Goal: Transaction & Acquisition: Purchase product/service

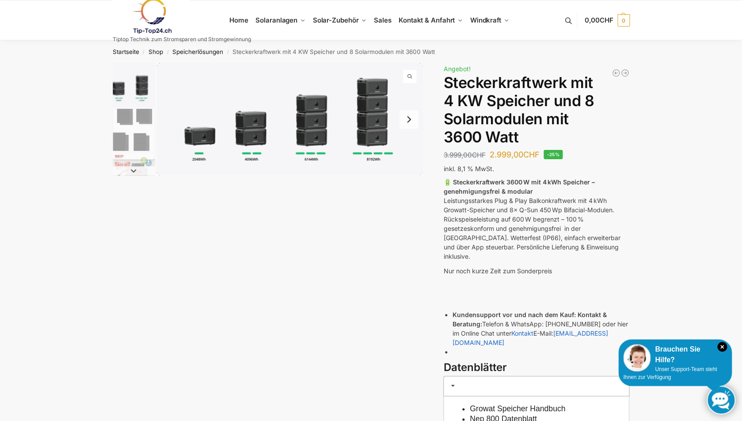
click at [140, 116] on img "2 / 9" at bounding box center [134, 130] width 42 height 42
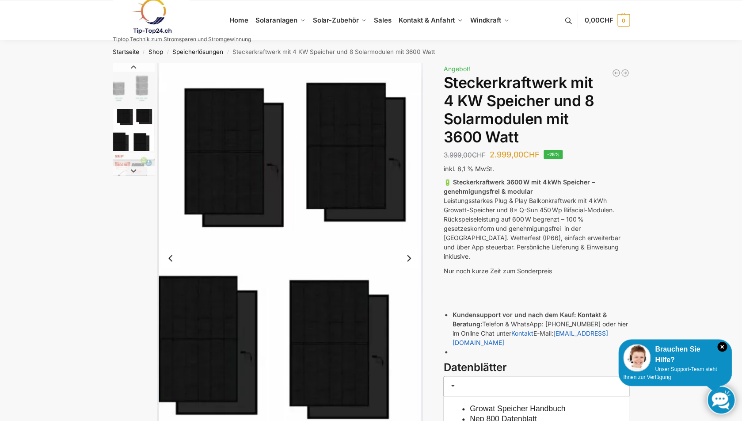
click at [134, 140] on img "2 / 9" at bounding box center [134, 130] width 42 height 42
drag, startPoint x: 445, startPoint y: 99, endPoint x: 486, endPoint y: 101, distance: 41.1
click at [486, 101] on h1 "Steckerkraftwerk mit 4 KW Speicher und 8 Solarmodulen mit 3600 Watt" at bounding box center [536, 110] width 186 height 72
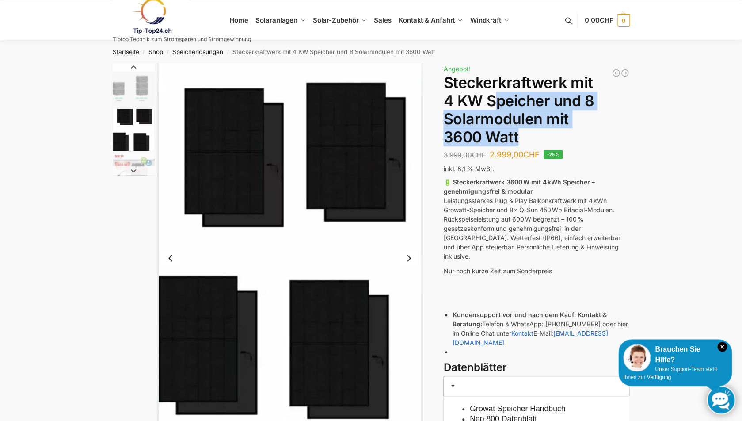
drag, startPoint x: 493, startPoint y: 101, endPoint x: 428, endPoint y: 153, distance: 83.5
click at [570, 129] on h1 "Steckerkraftwerk mit 4 KW Speicher und 8 Solarmodulen mit 3600 Watt" at bounding box center [536, 110] width 186 height 72
click at [135, 143] on img "2 / 9" at bounding box center [134, 130] width 42 height 42
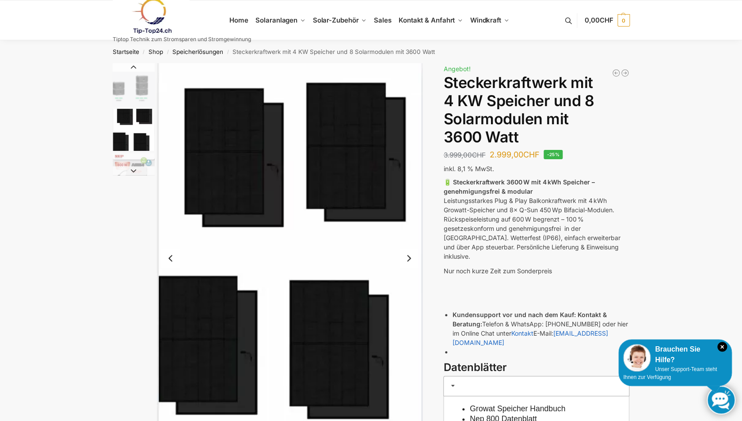
click at [499, 185] on strong "🔋 Steckerkraftwerk 3600 W mit 4 kWh Speicher – genehmigungsfrei & modular" at bounding box center [518, 186] width 151 height 17
click at [211, 52] on link "Speicherlösungen" at bounding box center [197, 51] width 51 height 7
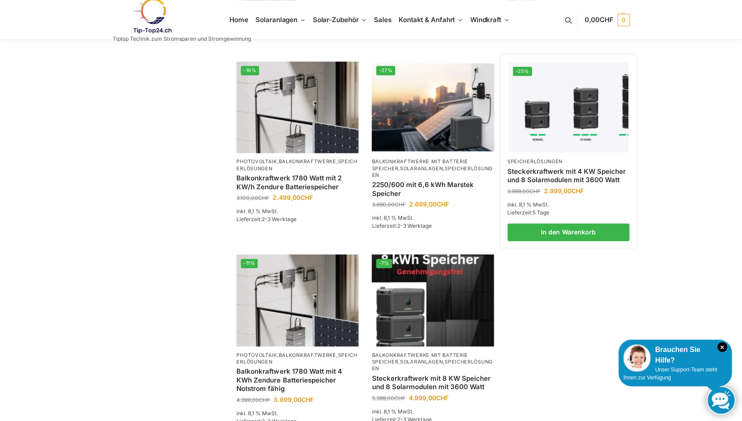
scroll to position [525, 0]
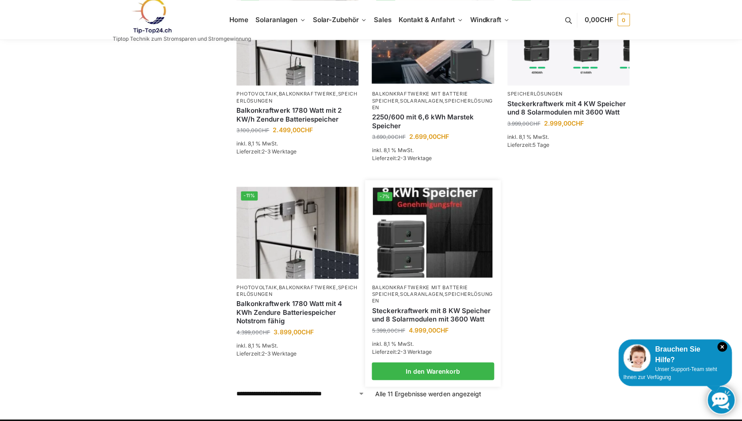
click at [474, 214] on img at bounding box center [433, 232] width 120 height 90
